Goal: Find specific page/section: Find specific page/section

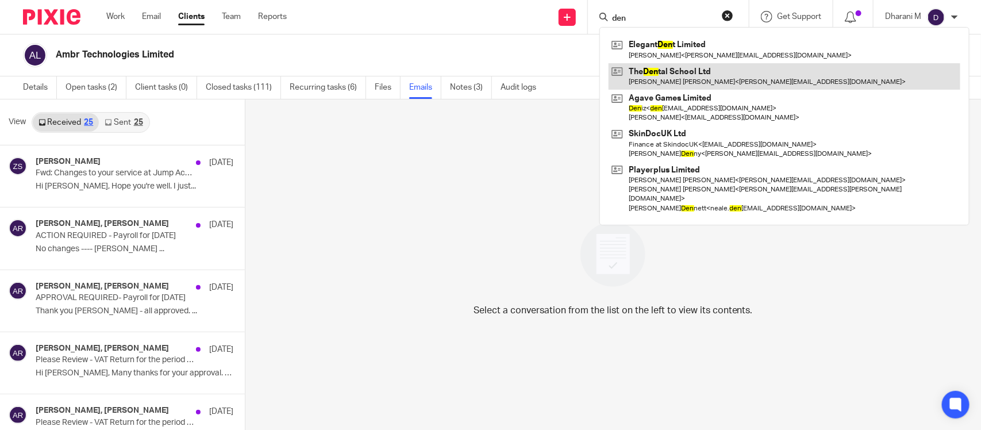
type input "den"
click at [697, 80] on link at bounding box center [784, 76] width 352 height 26
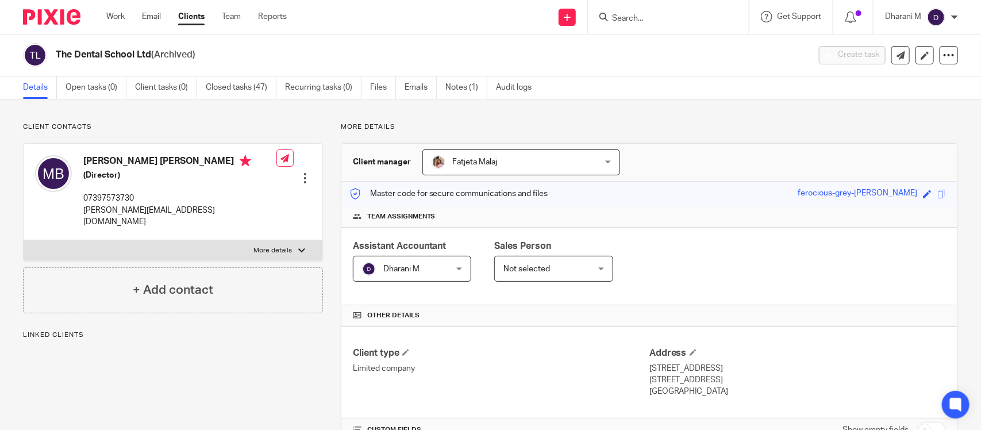
scroll to position [215, 0]
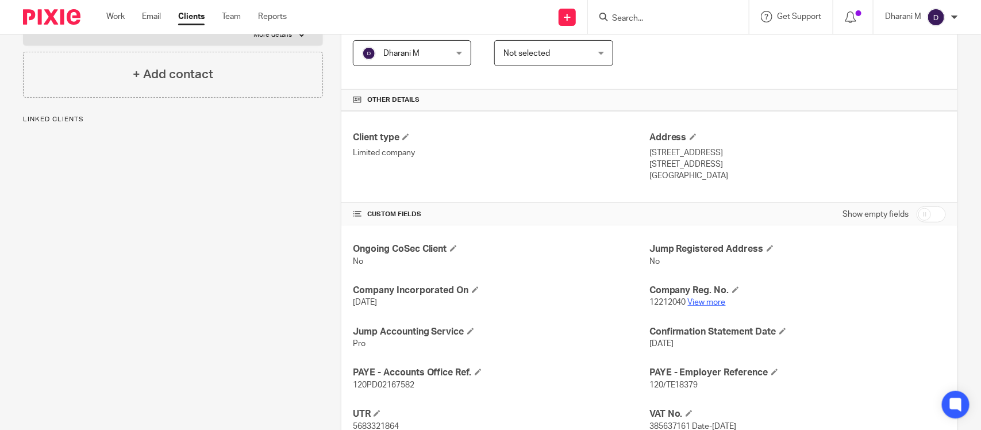
click at [699, 305] on link "View more" at bounding box center [707, 302] width 38 height 8
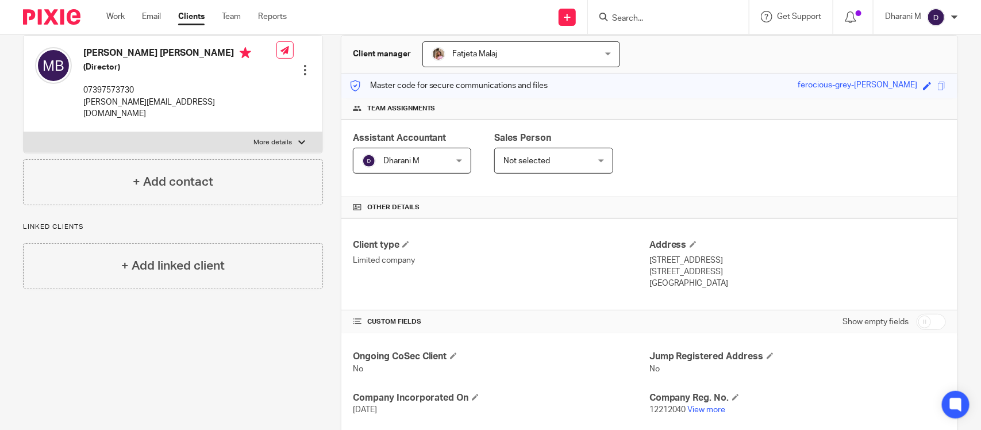
scroll to position [0, 0]
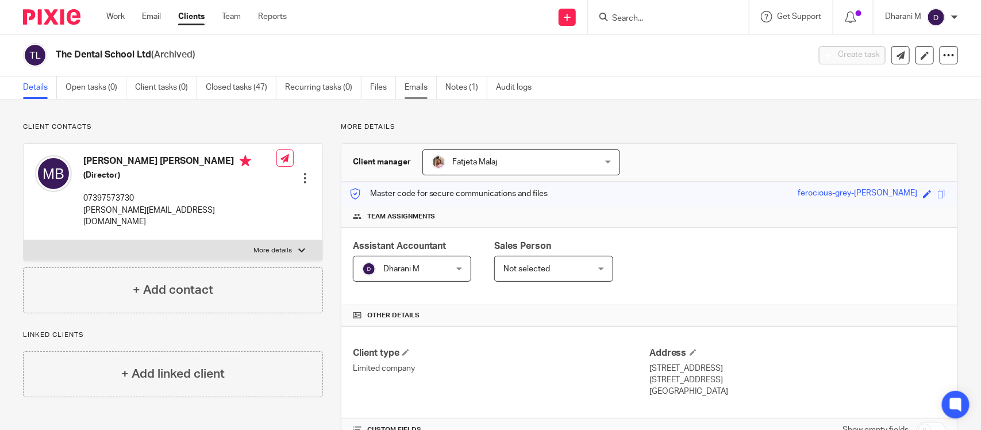
click at [418, 86] on link "Emails" at bounding box center [421, 87] width 32 height 22
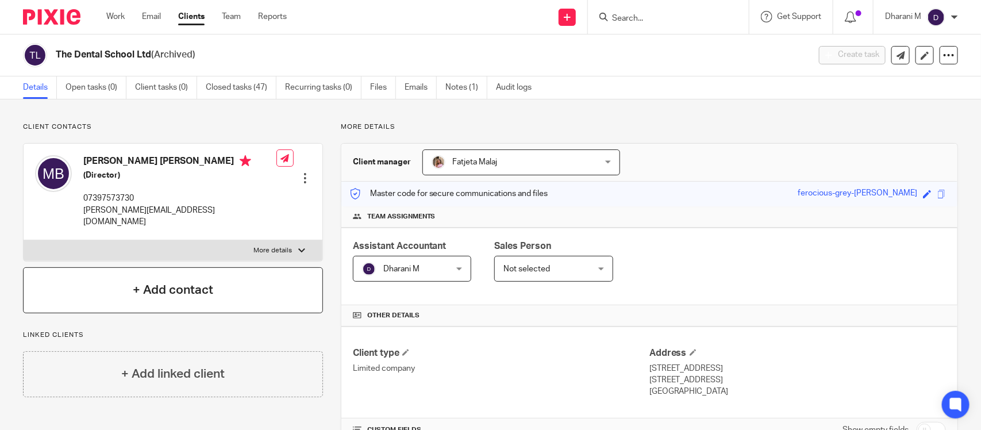
scroll to position [47, 0]
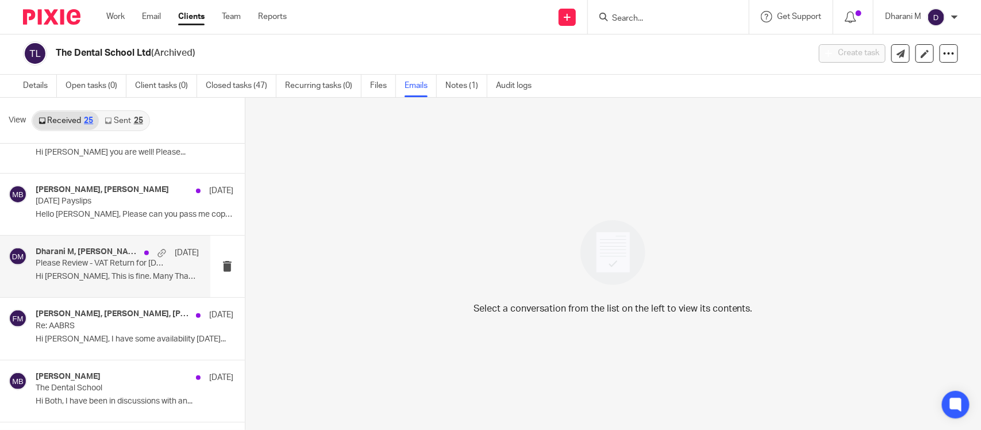
scroll to position [96, 0]
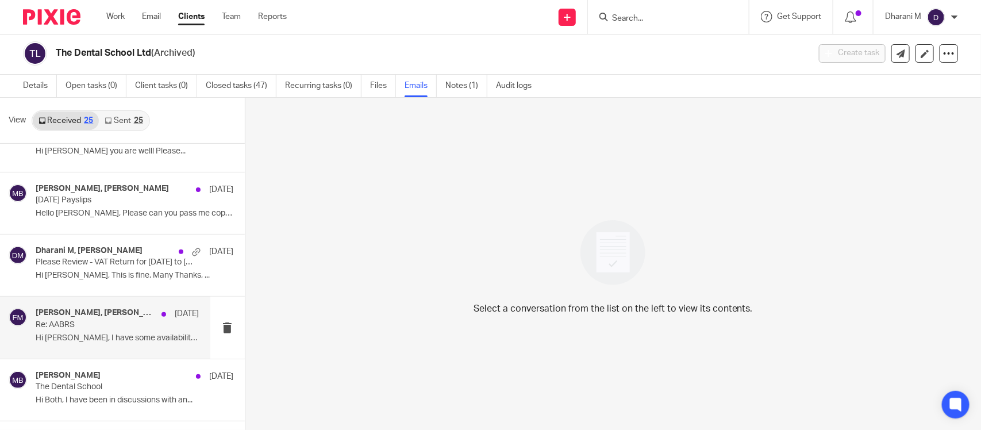
click at [68, 330] on div "[PERSON_NAME], [PERSON_NAME], [PERSON_NAME] [DATE] Re: AABRS Hi [PERSON_NAME], …" at bounding box center [117, 327] width 163 height 38
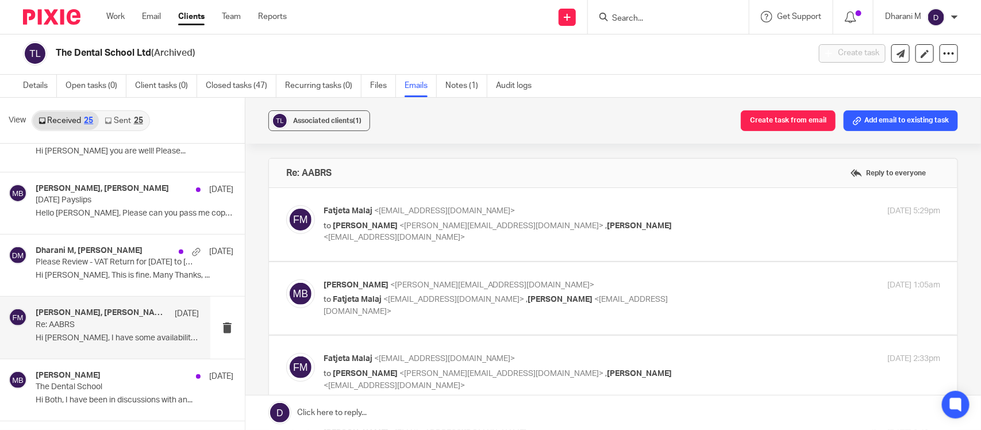
scroll to position [0, 0]
click at [33, 91] on link "Details" at bounding box center [40, 86] width 34 height 22
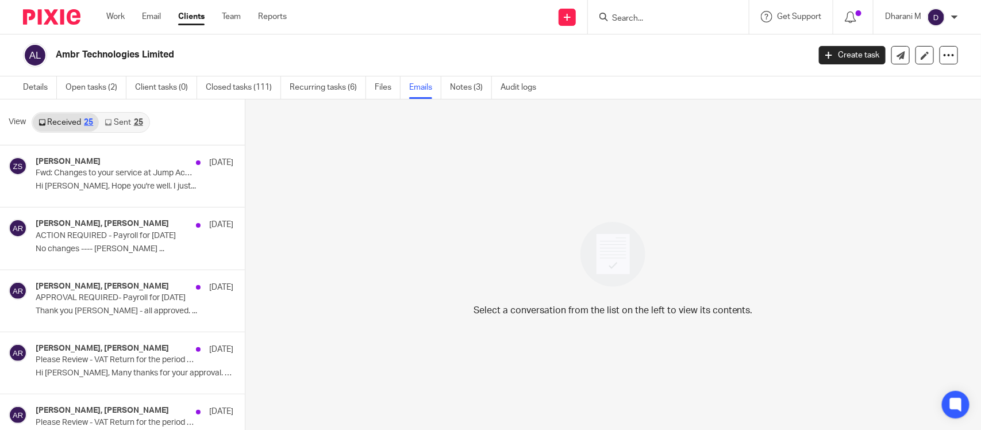
click at [645, 11] on form at bounding box center [672, 17] width 122 height 14
click at [638, 15] on input "Search" at bounding box center [662, 19] width 103 height 10
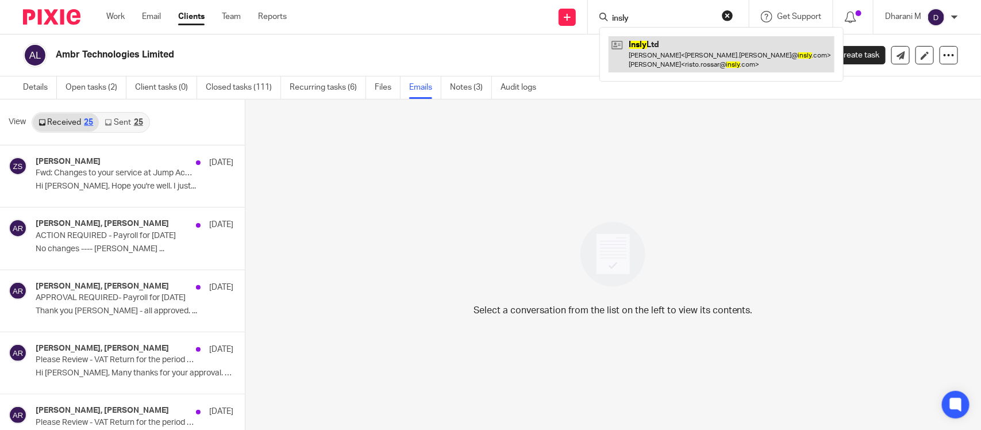
type input "insly"
click at [712, 64] on link at bounding box center [721, 54] width 226 height 36
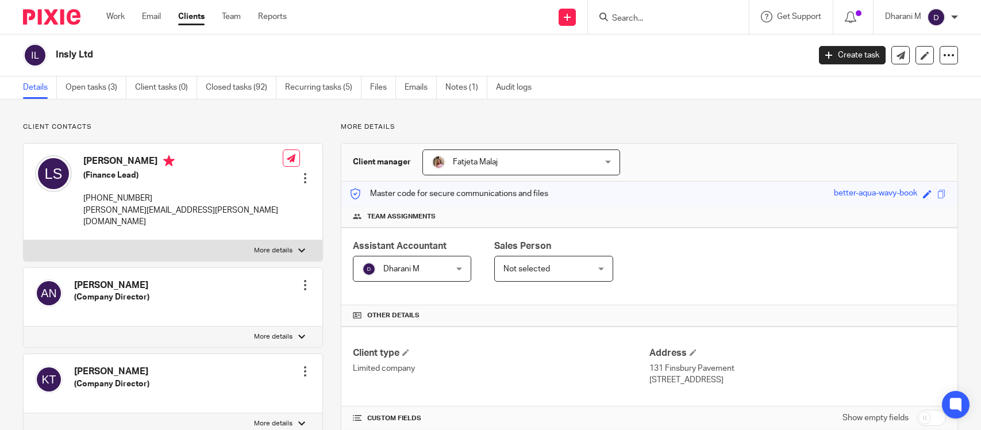
click at [937, 190] on span at bounding box center [941, 194] width 9 height 9
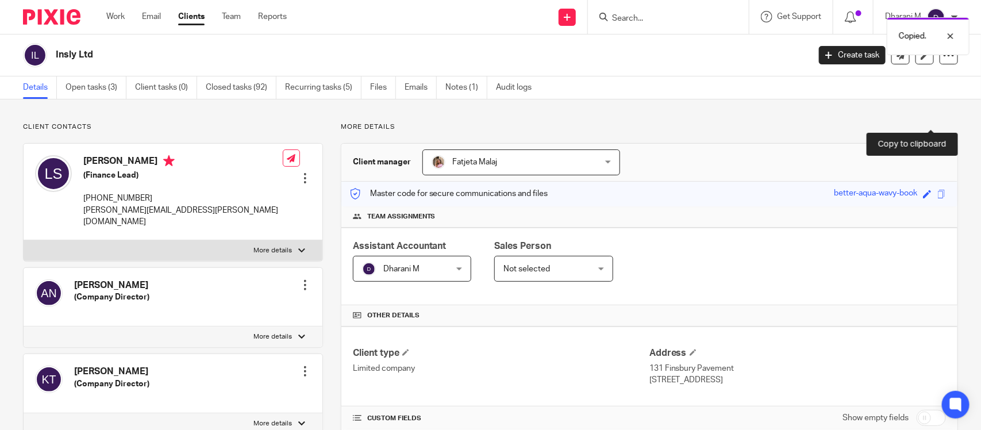
scroll to position [72, 0]
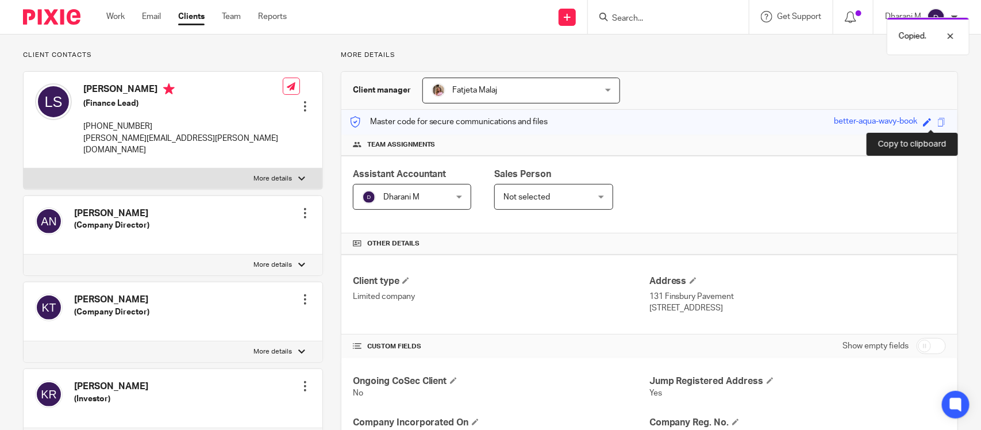
click at [937, 121] on span at bounding box center [941, 122] width 9 height 9
